Goal: Task Accomplishment & Management: Manage account settings

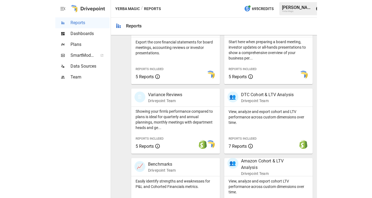
scroll to position [223, 0]
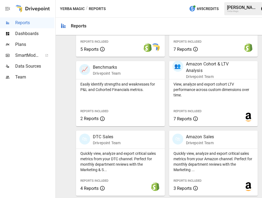
click at [32, 33] on span "Dashboards" at bounding box center [34, 33] width 39 height 7
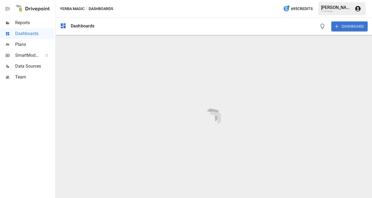
click at [23, 19] on div "Reports" at bounding box center [27, 22] width 54 height 11
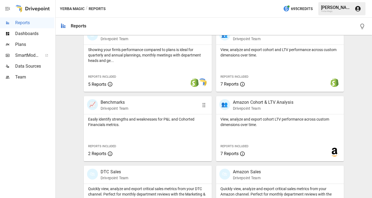
scroll to position [223, 0]
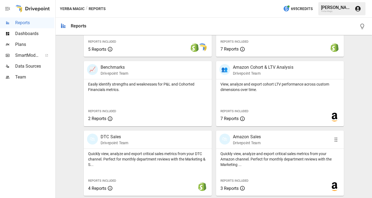
click at [251, 142] on p "Drivepoint Team" at bounding box center [247, 142] width 28 height 5
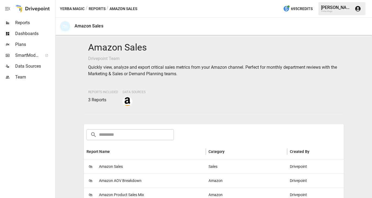
scroll to position [93, 0]
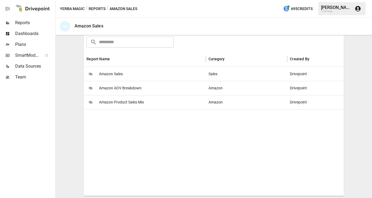
click at [110, 74] on span "Amazon Sales" at bounding box center [111, 74] width 24 height 14
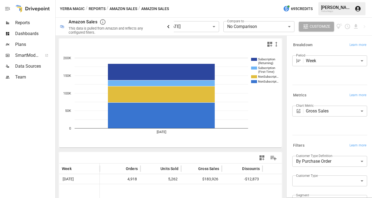
click at [167, 24] on icon "button" at bounding box center [168, 26] width 7 height 7
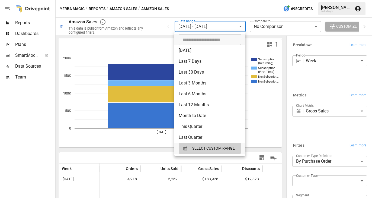
click at [196, 0] on body "**********" at bounding box center [186, 0] width 372 height 0
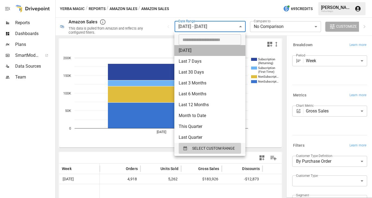
click at [195, 52] on li "[DATE]" at bounding box center [210, 50] width 71 height 11
type input "*********"
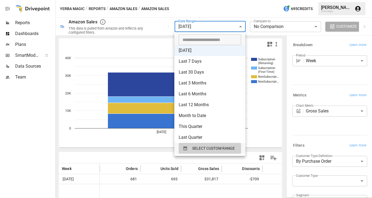
click at [223, 0] on body "**********" at bounding box center [186, 0] width 372 height 0
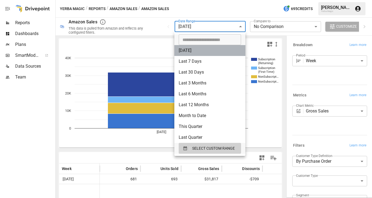
click at [214, 50] on li "[DATE]" at bounding box center [210, 50] width 71 height 11
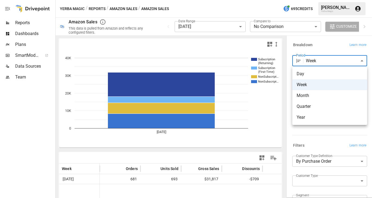
click at [306, 0] on body "**********" at bounding box center [186, 0] width 372 height 0
click at [308, 76] on span "Day" at bounding box center [330, 74] width 66 height 7
type input "***"
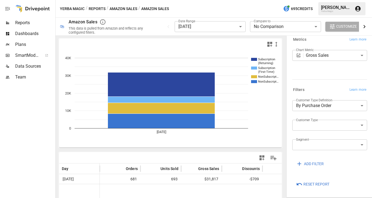
click at [333, 25] on icon "button" at bounding box center [365, 26] width 7 height 7
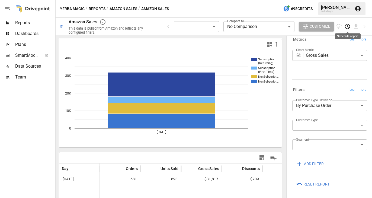
click at [333, 29] on icon "Schedule report" at bounding box center [348, 26] width 6 height 6
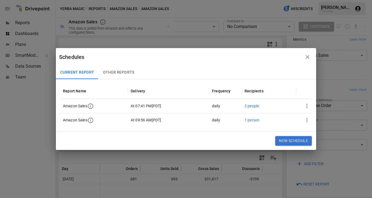
click at [90, 121] on icon "button" at bounding box center [90, 120] width 5 height 5
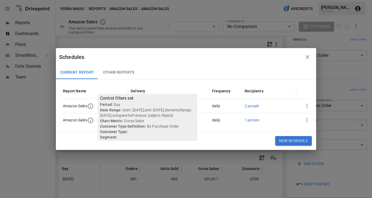
click at [93, 106] on icon "button" at bounding box center [90, 106] width 7 height 7
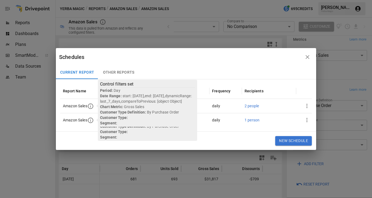
click at [255, 109] on div "2 people" at bounding box center [252, 106] width 14 height 14
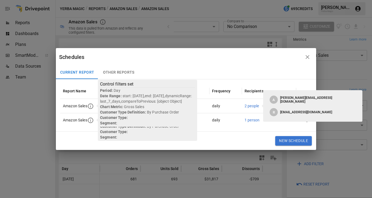
click at [255, 109] on div "2 people" at bounding box center [252, 106] width 14 height 14
click at [245, 75] on div "Current Report Other Reports" at bounding box center [186, 72] width 261 height 13
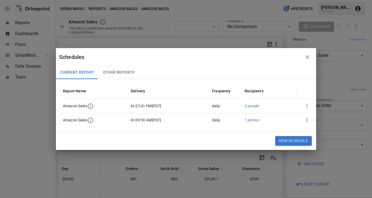
click at [90, 120] on icon "button" at bounding box center [90, 120] width 7 height 7
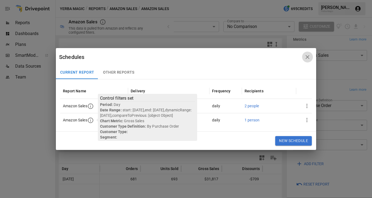
click at [310, 55] on icon "button" at bounding box center [308, 57] width 7 height 7
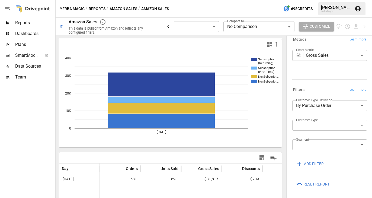
click at [169, 28] on icon "button" at bounding box center [168, 26] width 7 height 7
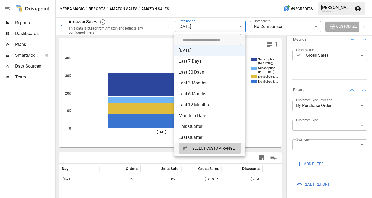
click at [194, 0] on body "**********" at bounding box center [186, 0] width 372 height 0
click at [220, 13] on div at bounding box center [186, 99] width 372 height 198
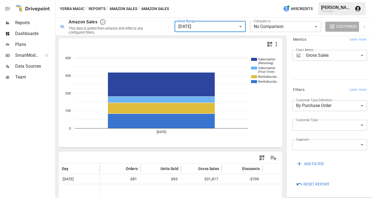
click at [302, 0] on body "**********" at bounding box center [186, 0] width 372 height 0
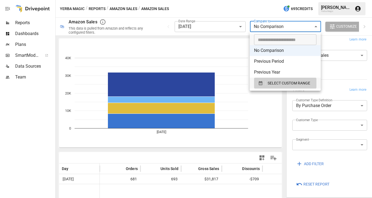
click at [266, 12] on div at bounding box center [186, 99] width 372 height 198
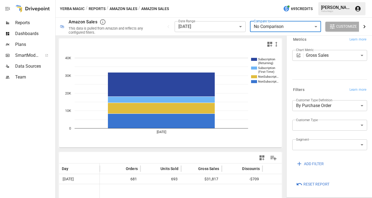
click at [333, 28] on icon "button" at bounding box center [365, 26] width 7 height 7
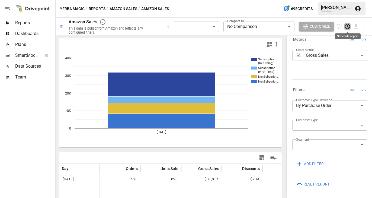
click at [333, 27] on icon "Schedule report" at bounding box center [348, 26] width 6 height 6
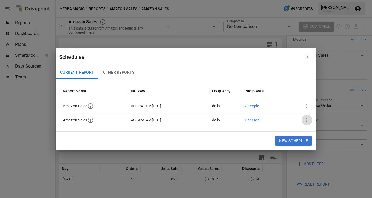
click at [308, 118] on icon "button" at bounding box center [307, 120] width 7 height 7
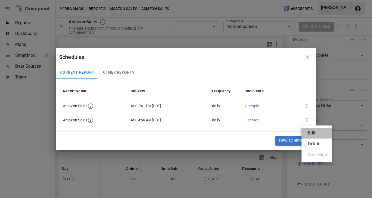
click at [319, 135] on li "Edit" at bounding box center [317, 133] width 31 height 11
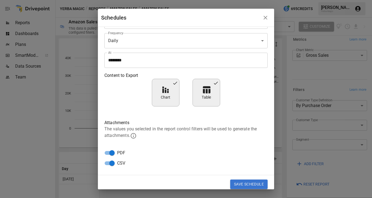
scroll to position [34, 0]
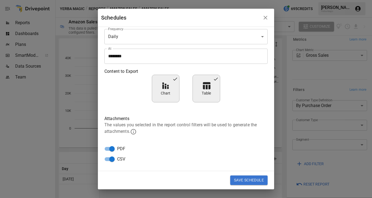
click at [263, 20] on icon "button" at bounding box center [265, 17] width 7 height 7
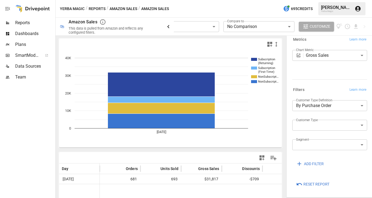
click at [167, 27] on icon "button" at bounding box center [168, 26] width 7 height 7
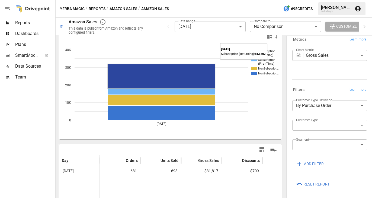
scroll to position [0, 0]
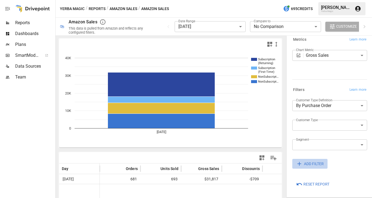
click at [301, 163] on icon "button" at bounding box center [299, 163] width 7 height 7
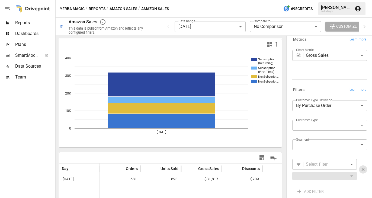
click at [304, 161] on div "Select filter ​" at bounding box center [325, 164] width 65 height 11
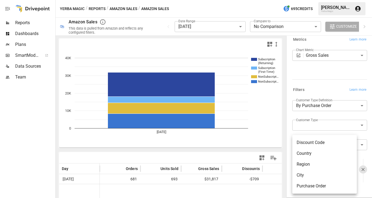
click at [321, 0] on body "**********" at bounding box center [186, 0] width 372 height 0
click at [289, 149] on div at bounding box center [186, 99] width 372 height 198
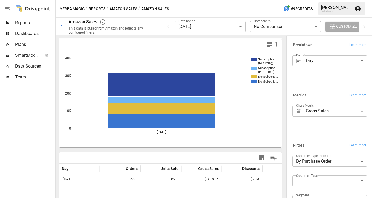
scroll to position [83, 0]
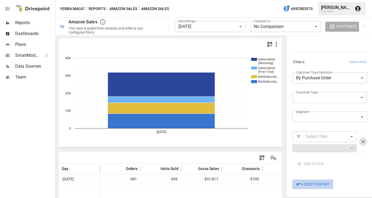
click at [309, 184] on span "Reset Report" at bounding box center [317, 184] width 26 height 7
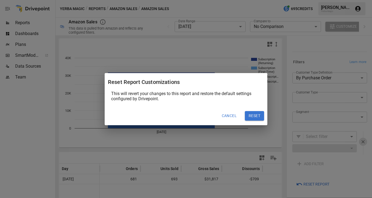
click at [255, 115] on button "Reset" at bounding box center [254, 116] width 19 height 10
type input "******"
type input "*****"
type input "*********"
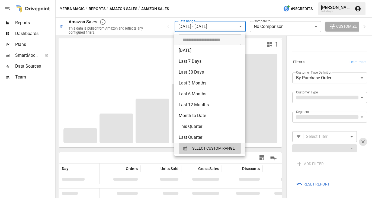
click at [225, 0] on body "**********" at bounding box center [186, 0] width 372 height 0
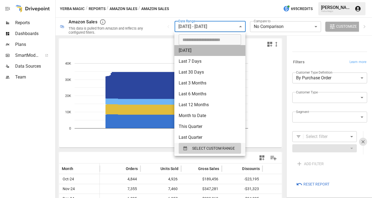
click at [208, 48] on li "[DATE]" at bounding box center [210, 50] width 71 height 11
type input "*********"
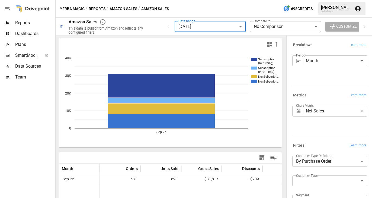
click at [328, 0] on body "**********" at bounding box center [186, 0] width 372 height 0
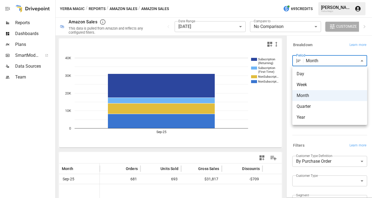
click at [320, 77] on span "Day" at bounding box center [330, 74] width 66 height 7
type input "***"
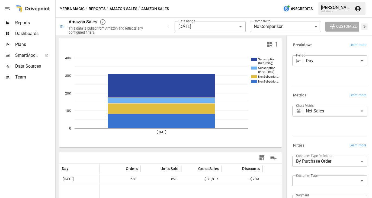
click at [333, 28] on icon "button" at bounding box center [365, 26] width 7 height 7
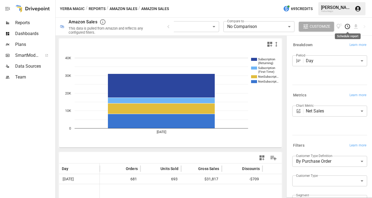
click at [333, 28] on icon "Schedule report" at bounding box center [348, 26] width 6 height 6
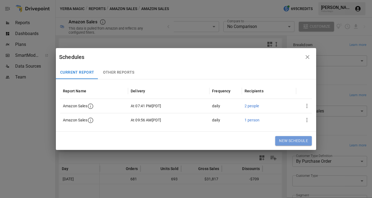
click at [286, 140] on button "New Schedule" at bounding box center [293, 141] width 37 height 10
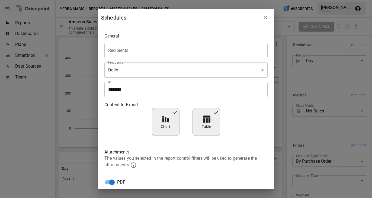
click at [185, 55] on input "Recipients" at bounding box center [186, 50] width 159 height 10
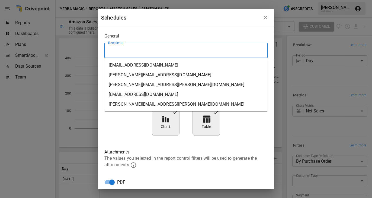
click at [174, 65] on li "[EMAIL_ADDRESS][DOMAIN_NAME]" at bounding box center [185, 65] width 163 height 10
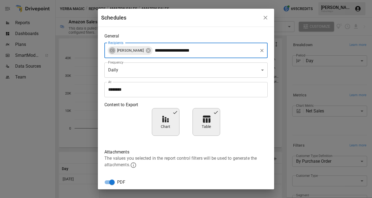
type input "**********"
click at [174, 87] on input "********" at bounding box center [184, 89] width 160 height 15
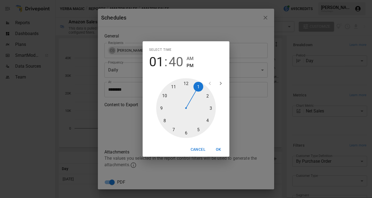
click at [172, 130] on div at bounding box center [186, 108] width 60 height 60
click at [189, 57] on span "AM" at bounding box center [190, 58] width 7 height 7
type input "********"
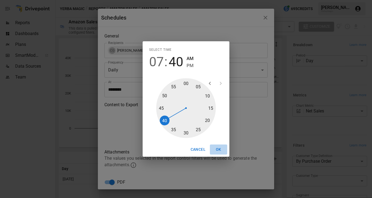
click at [218, 148] on button "OK" at bounding box center [218, 149] width 17 height 10
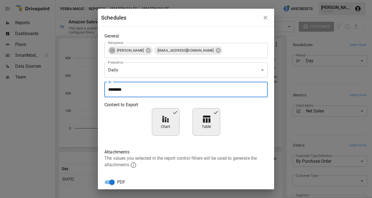
click at [133, 135] on div "Content to Export Chart Table" at bounding box center [185, 119] width 163 height 34
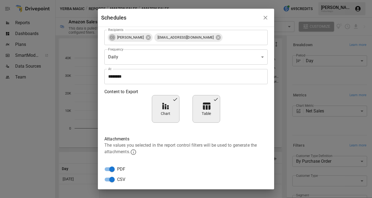
scroll to position [34, 0]
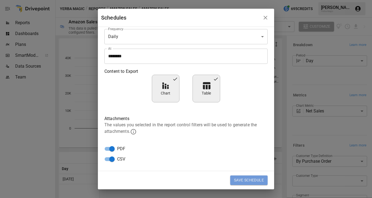
click at [254, 179] on button "Save Schedule" at bounding box center [248, 180] width 37 height 10
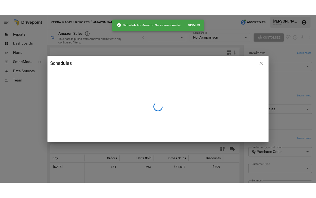
scroll to position [0, 0]
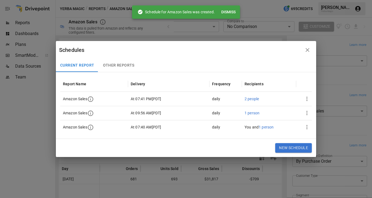
click at [91, 127] on icon "button" at bounding box center [90, 127] width 5 height 5
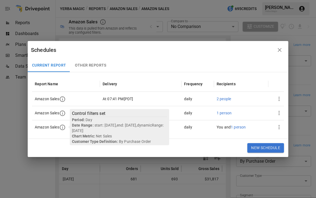
click at [228, 101] on span "2 people" at bounding box center [224, 99] width 14 height 4
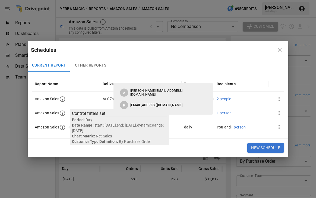
click at [281, 51] on icon "button" at bounding box center [280, 50] width 4 height 4
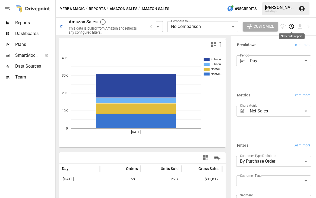
click at [292, 27] on icon "Schedule report" at bounding box center [291, 26] width 6 height 6
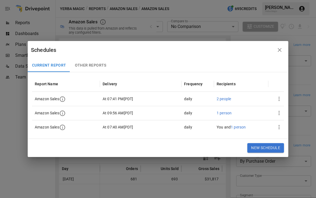
click at [65, 128] on icon "button" at bounding box center [62, 127] width 5 height 5
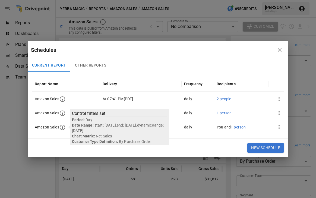
click at [280, 113] on icon "button" at bounding box center [279, 113] width 7 height 7
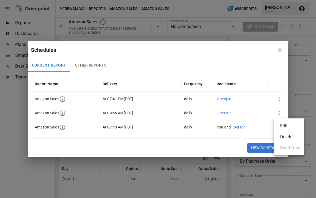
click at [252, 95] on div at bounding box center [158, 99] width 316 height 198
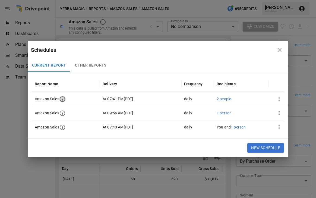
click at [63, 100] on icon "button" at bounding box center [62, 99] width 7 height 7
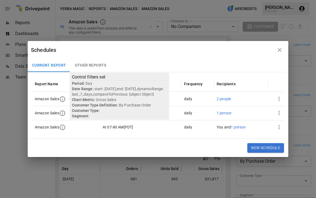
click at [62, 127] on icon "button" at bounding box center [62, 127] width 7 height 7
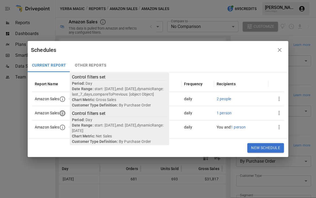
click at [62, 111] on icon "button" at bounding box center [62, 113] width 7 height 7
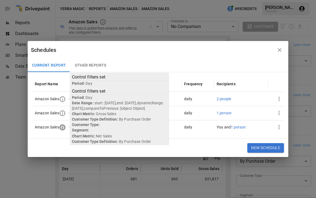
click at [63, 125] on icon "button" at bounding box center [62, 127] width 7 height 7
click at [64, 129] on icon "button" at bounding box center [62, 127] width 7 height 7
click at [64, 127] on icon "button" at bounding box center [62, 127] width 7 height 7
click at [66, 113] on icon "button" at bounding box center [62, 113] width 7 height 7
click at [141, 53] on div "Schedules" at bounding box center [152, 50] width 243 height 9
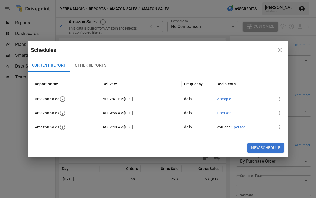
click at [62, 129] on icon "button" at bounding box center [62, 127] width 5 height 5
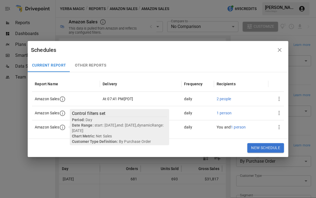
click at [64, 111] on icon "button" at bounding box center [62, 112] width 5 height 5
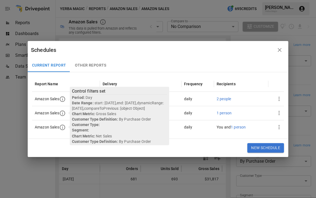
click at [156, 57] on h2 "Schedules" at bounding box center [158, 50] width 261 height 18
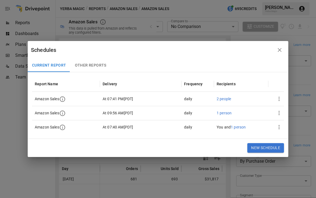
click at [279, 114] on icon "button" at bounding box center [278, 113] width 1 height 4
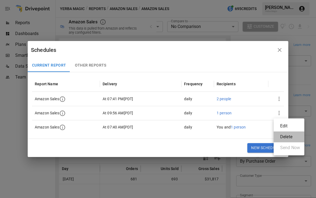
click at [285, 134] on div "Delete" at bounding box center [286, 137] width 12 height 7
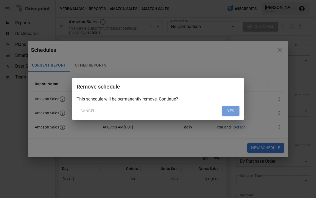
click at [232, 111] on button "Yes" at bounding box center [230, 111] width 17 height 10
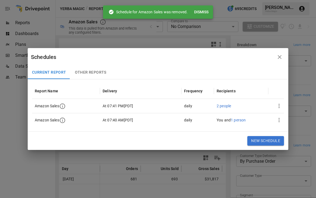
click at [224, 103] on div "2 people" at bounding box center [224, 106] width 14 height 14
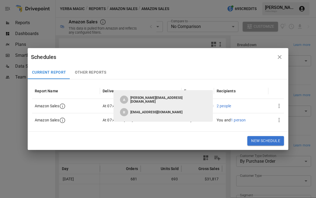
click at [283, 56] on button "button" at bounding box center [279, 57] width 11 height 11
